Goal: Check status: Check status

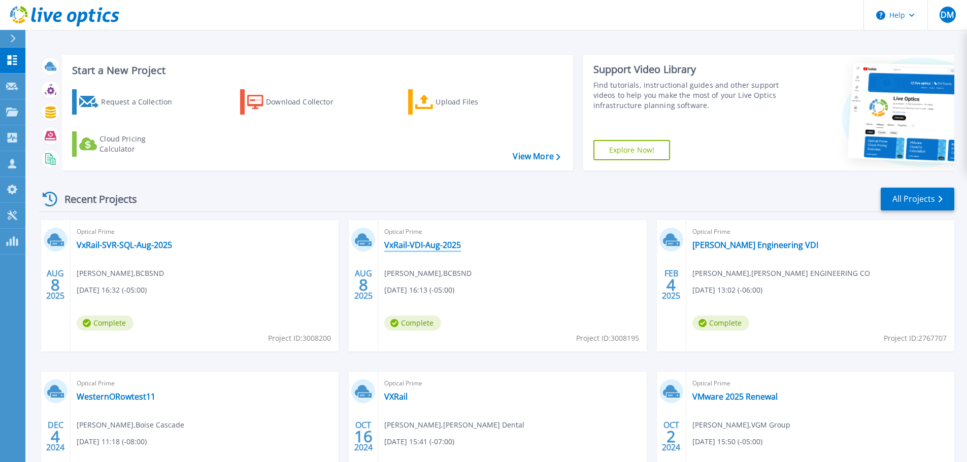
click at [430, 247] on link "VxRail-VDI-Aug-2025" at bounding box center [422, 245] width 77 height 10
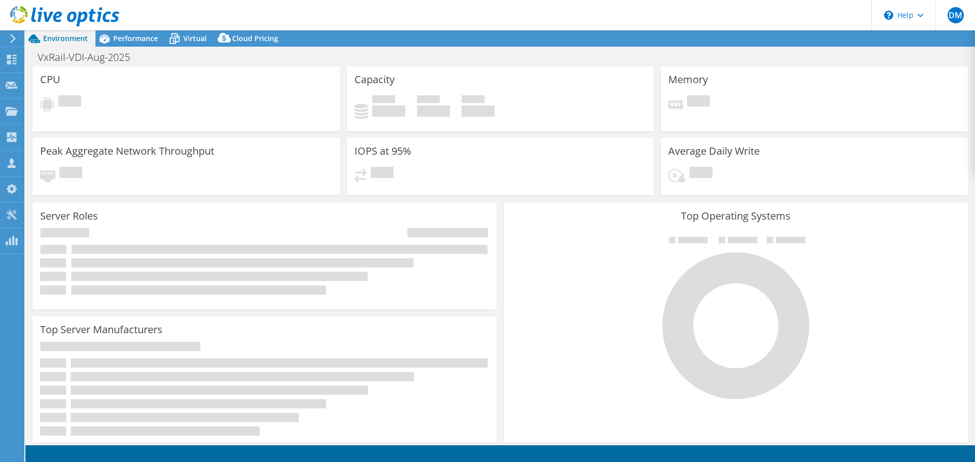
select select "USD"
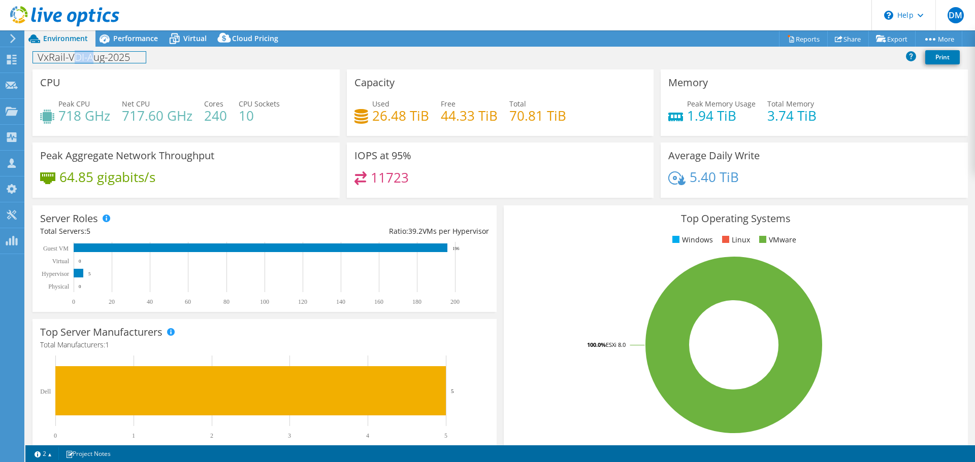
drag, startPoint x: 71, startPoint y: 59, endPoint x: 101, endPoint y: 76, distance: 34.1
click at [91, 57] on h1 "VxRail-VDI-Aug-2025" at bounding box center [89, 57] width 113 height 11
click at [242, 134] on div "CPU Peak CPU 718 GHz Net CPU 717.60 GHz Cores 240 CPU Sockets 10" at bounding box center [185, 103] width 307 height 66
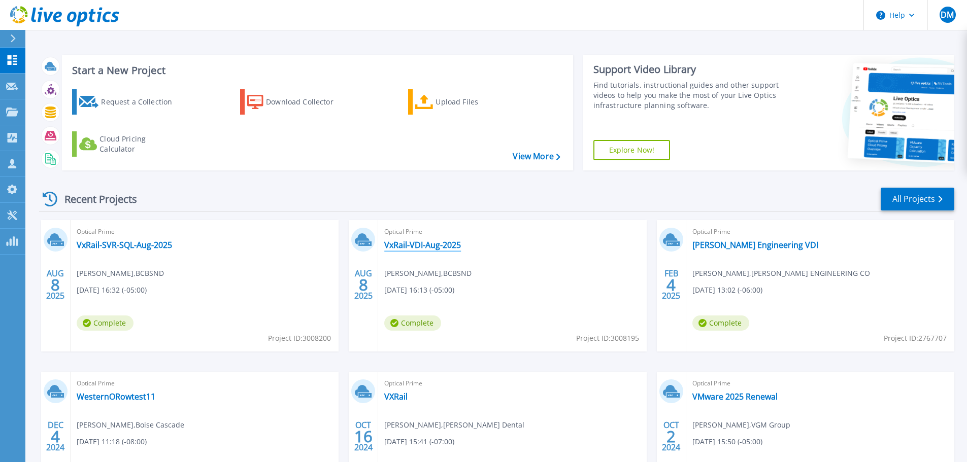
click at [431, 243] on link "VxRail-VDI-Aug-2025" at bounding box center [422, 245] width 77 height 10
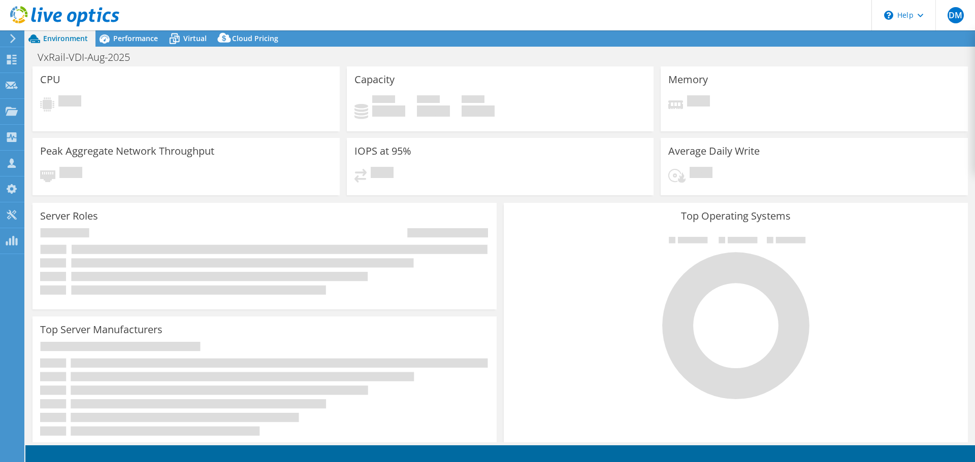
select select "USD"
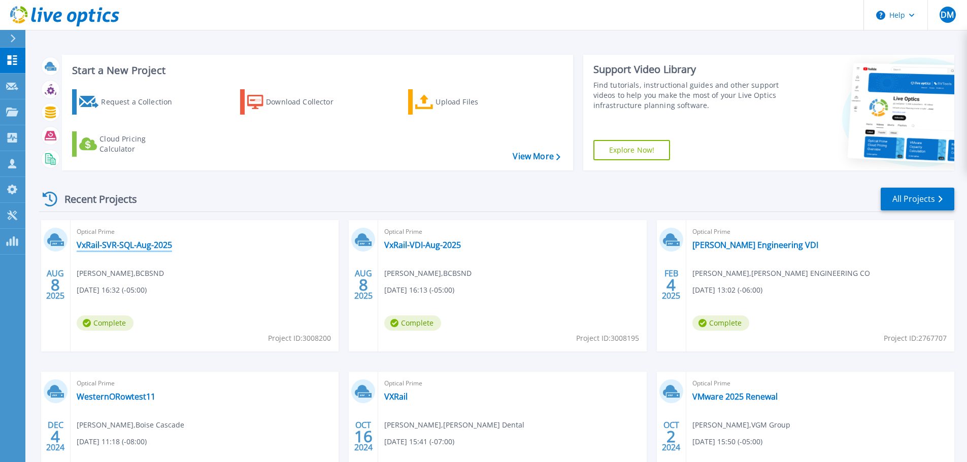
click at [121, 243] on link "VxRail-SVR-SQL-Aug-2025" at bounding box center [124, 245] width 95 height 10
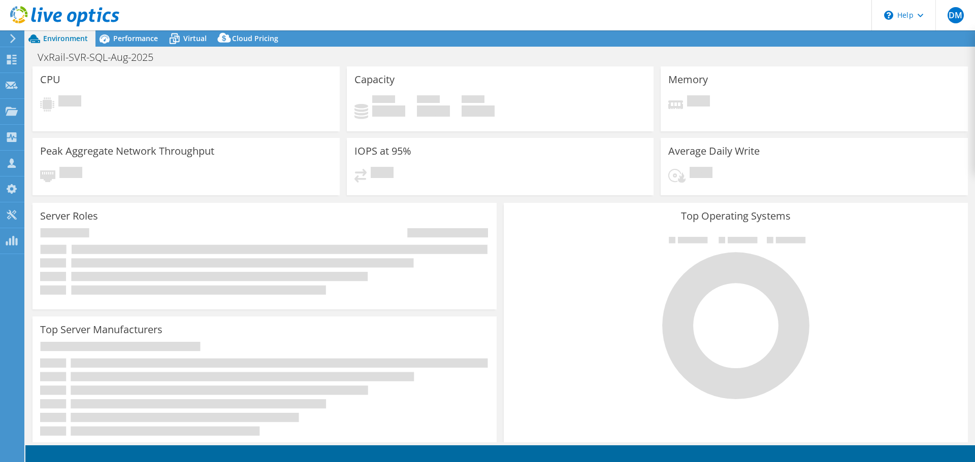
select select "USD"
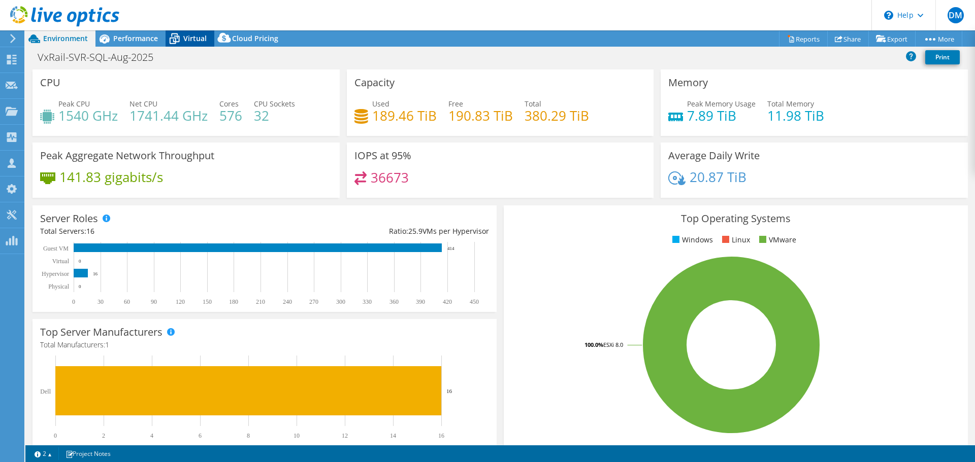
click at [189, 37] on span "Virtual" at bounding box center [194, 39] width 23 height 10
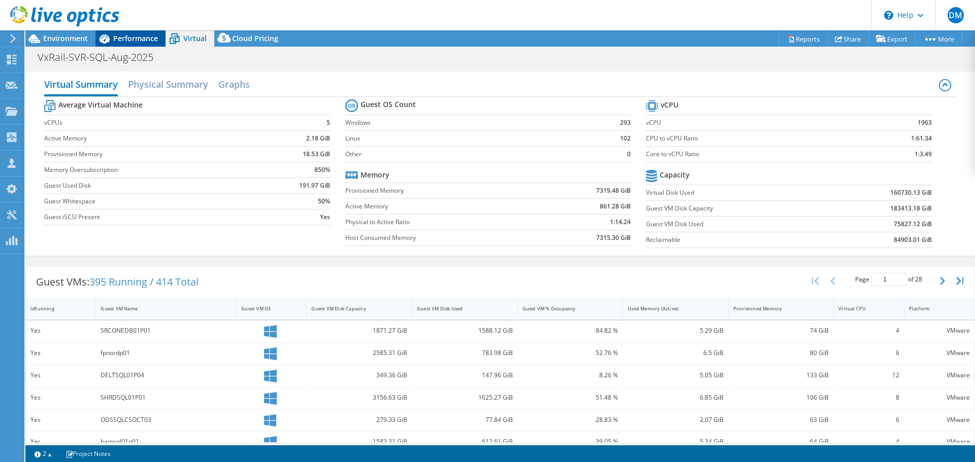
click at [145, 40] on span "Performance" at bounding box center [135, 39] width 45 height 10
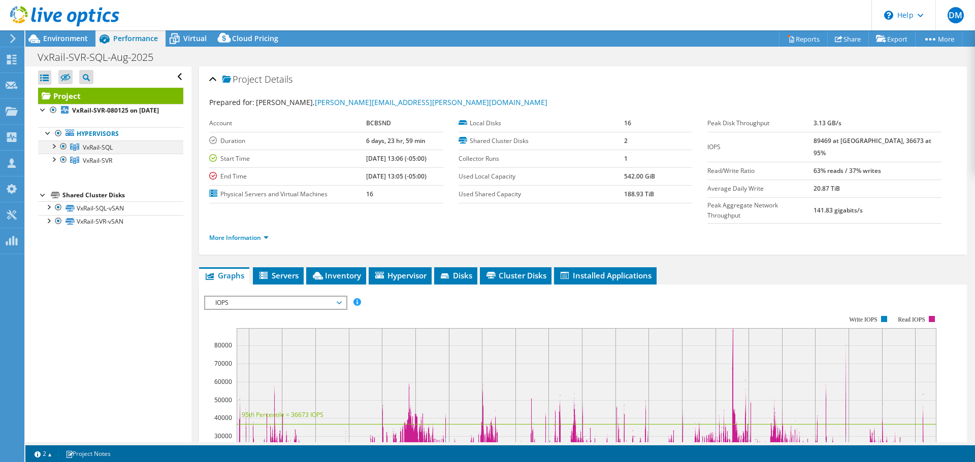
click at [52, 151] on div at bounding box center [53, 146] width 10 height 10
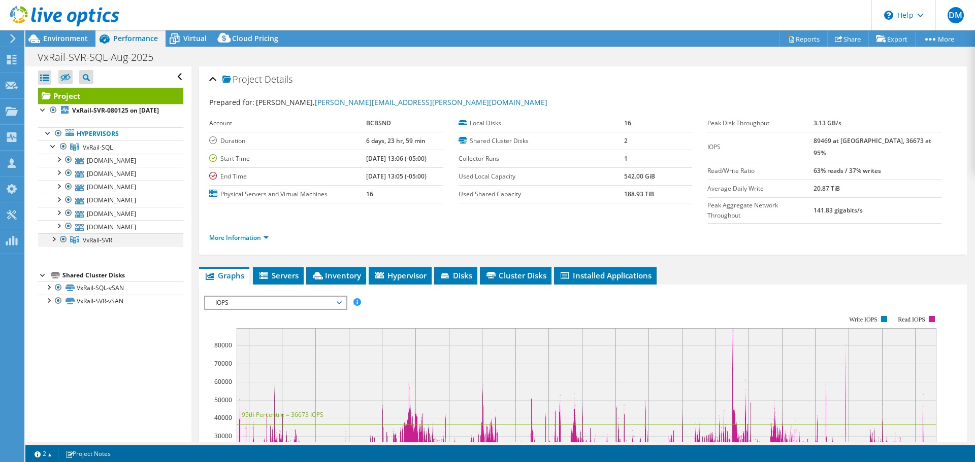
click at [52, 244] on div at bounding box center [53, 238] width 10 height 10
